Goal: Check status

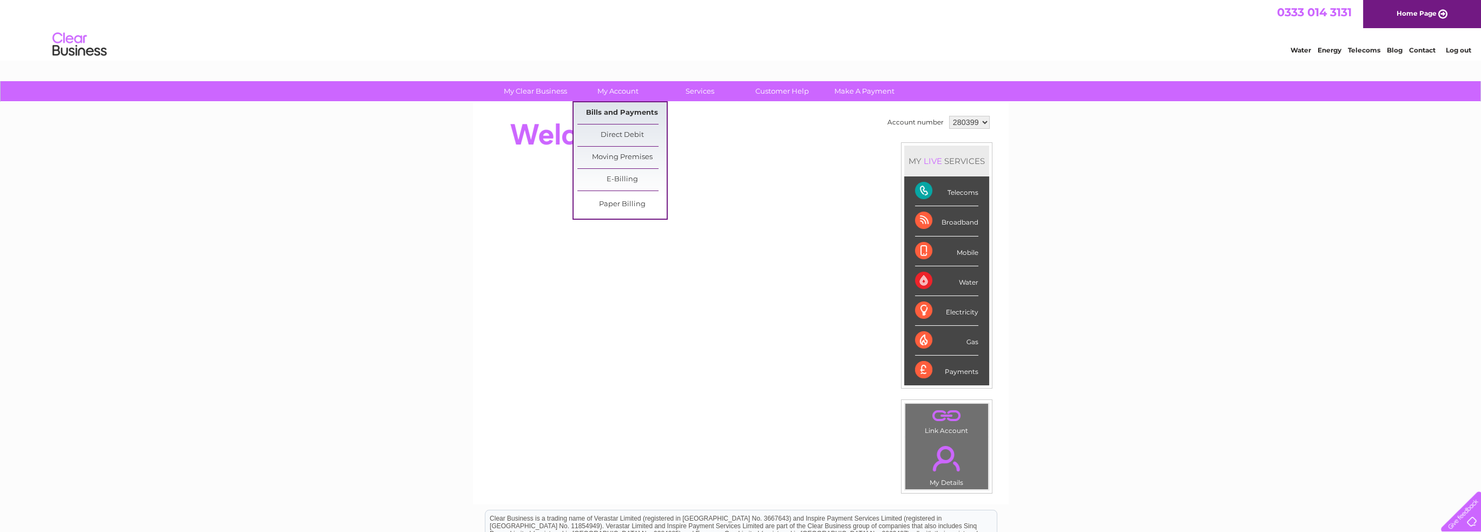
click at [610, 110] on link "Bills and Payments" at bounding box center [621, 113] width 89 height 22
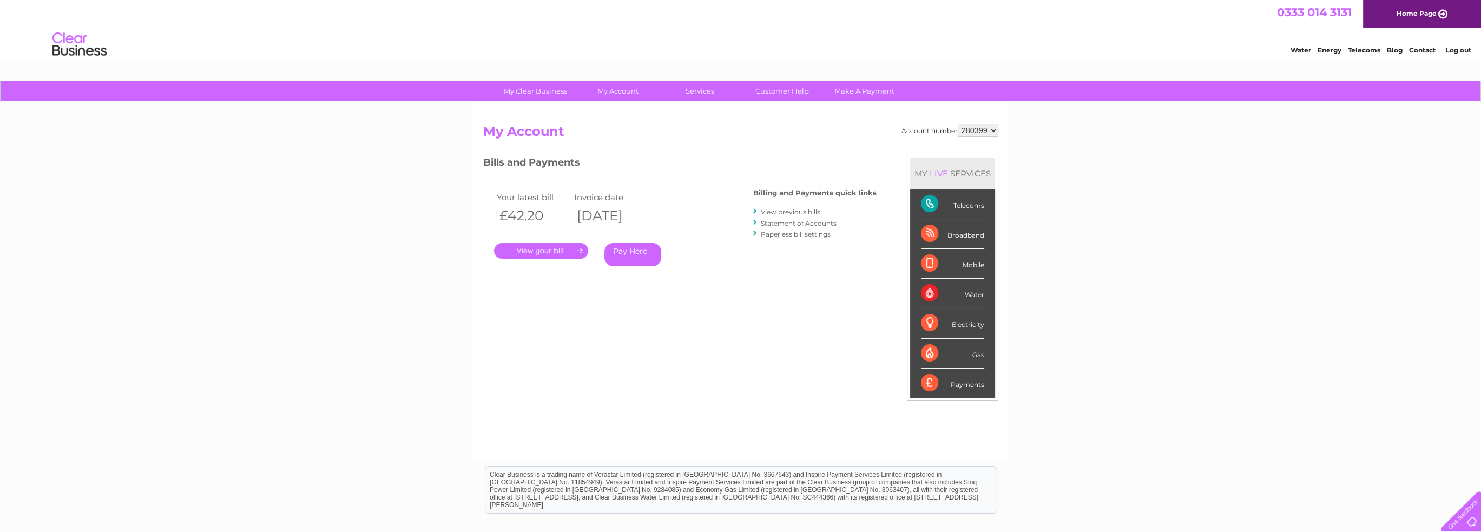
click at [546, 247] on link "." at bounding box center [541, 251] width 94 height 16
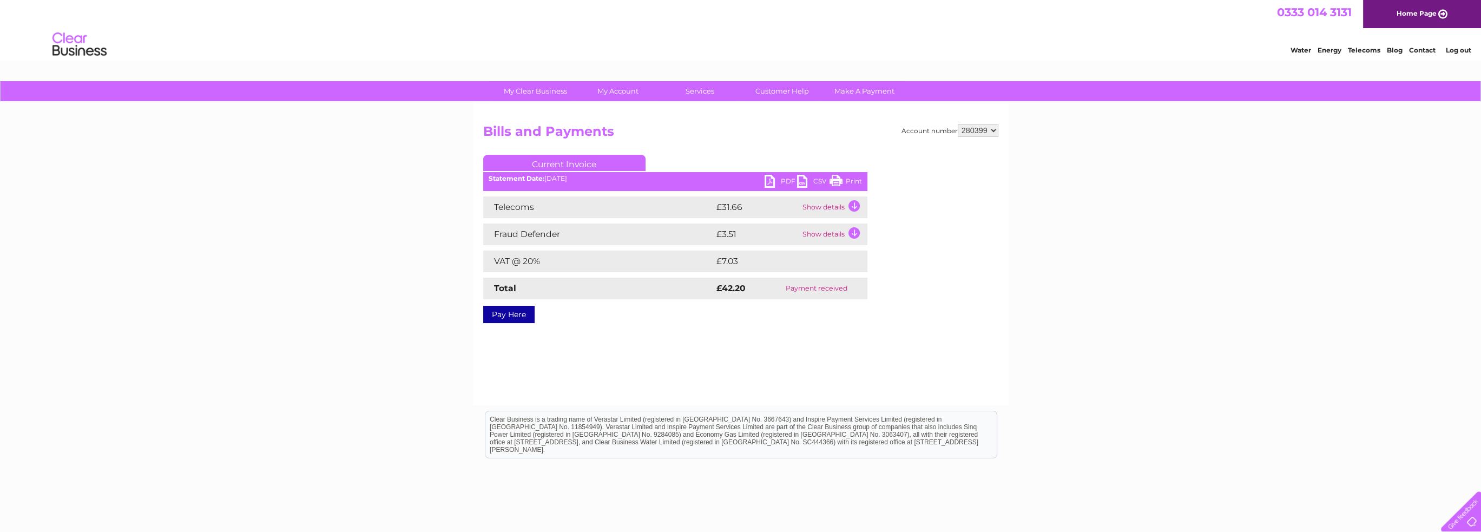
click at [786, 179] on link "PDF" at bounding box center [781, 183] width 32 height 16
